Goal: Task Accomplishment & Management: Use online tool/utility

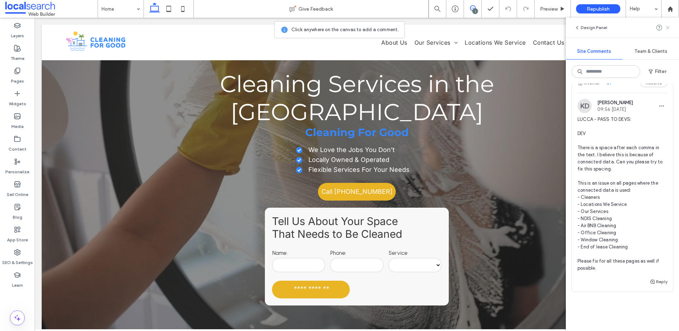
click at [670, 28] on icon at bounding box center [668, 28] width 6 height 6
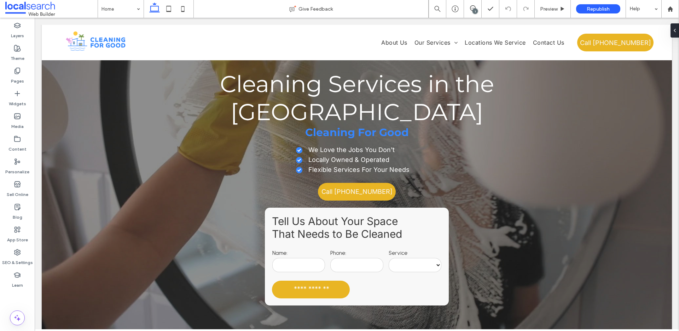
click at [476, 10] on div "1" at bounding box center [475, 10] width 5 height 5
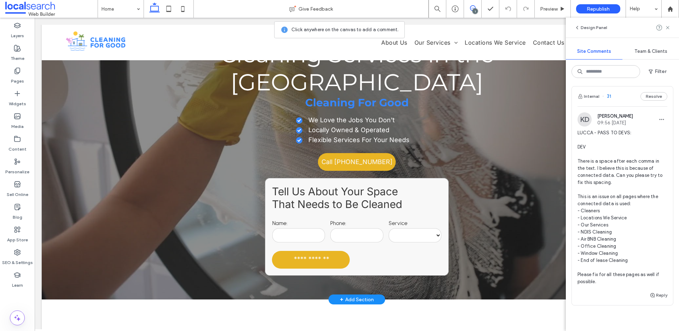
scroll to position [72, 0]
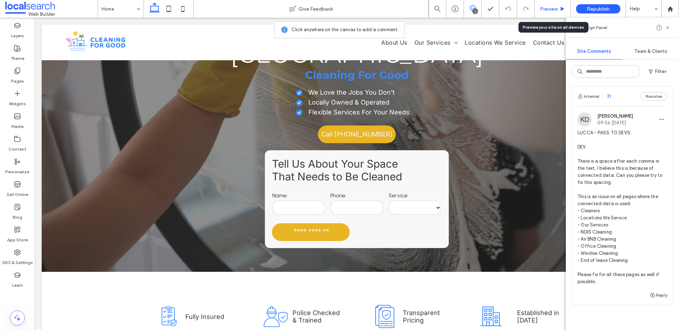
click at [546, 11] on span "Preview" at bounding box center [549, 9] width 18 height 6
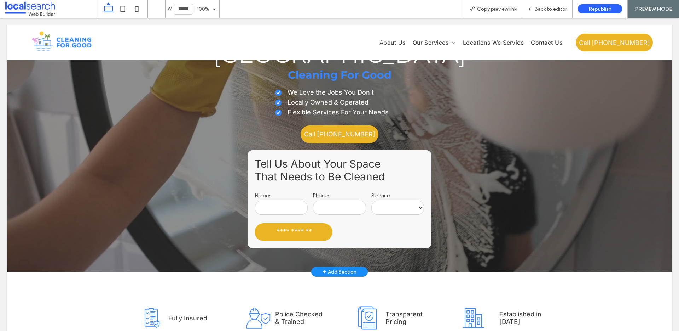
scroll to position [65, 0]
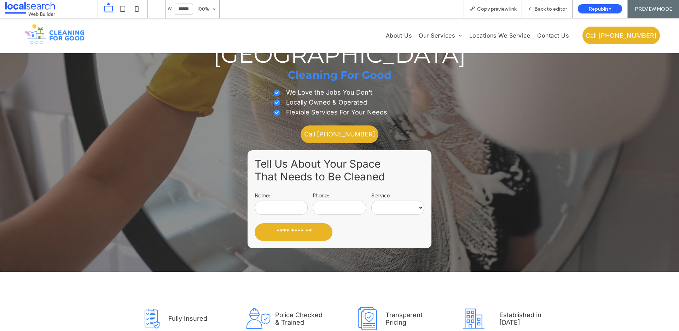
click at [405, 203] on select "**********" at bounding box center [398, 207] width 53 height 14
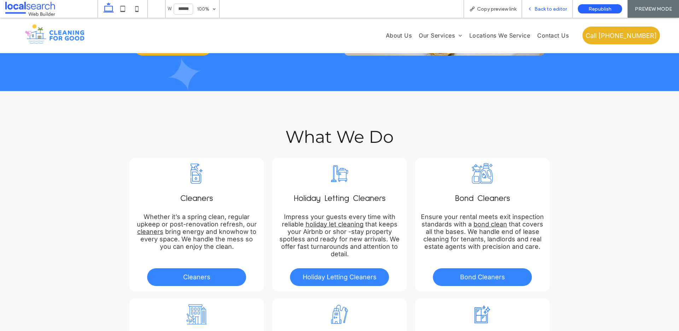
click at [551, 8] on span "Back to editor" at bounding box center [551, 9] width 33 height 6
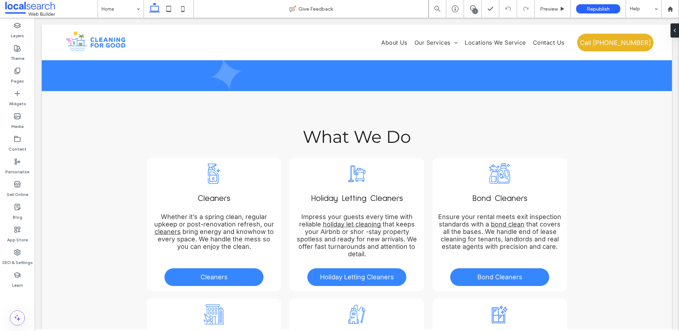
scroll to position [672, 0]
click at [473, 8] on use at bounding box center [473, 8] width 6 height 6
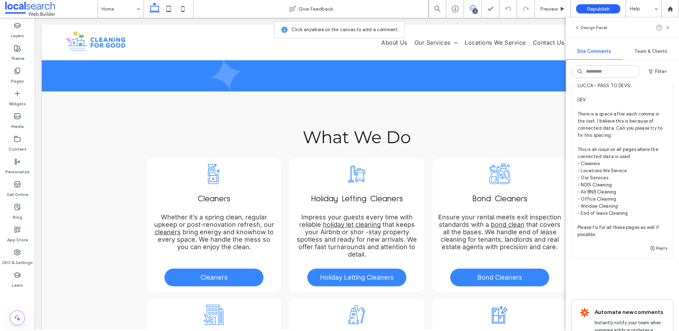
scroll to position [50, 0]
drag, startPoint x: 543, startPoint y: 5, endPoint x: 558, endPoint y: 7, distance: 15.4
click at [544, 5] on div "Preview" at bounding box center [553, 9] width 36 height 18
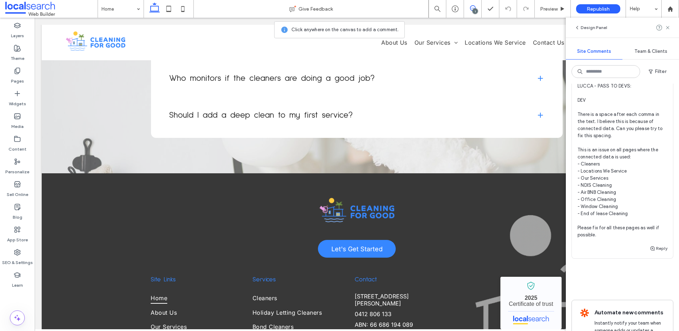
scroll to position [1956, 0]
